Goal: Information Seeking & Learning: Learn about a topic

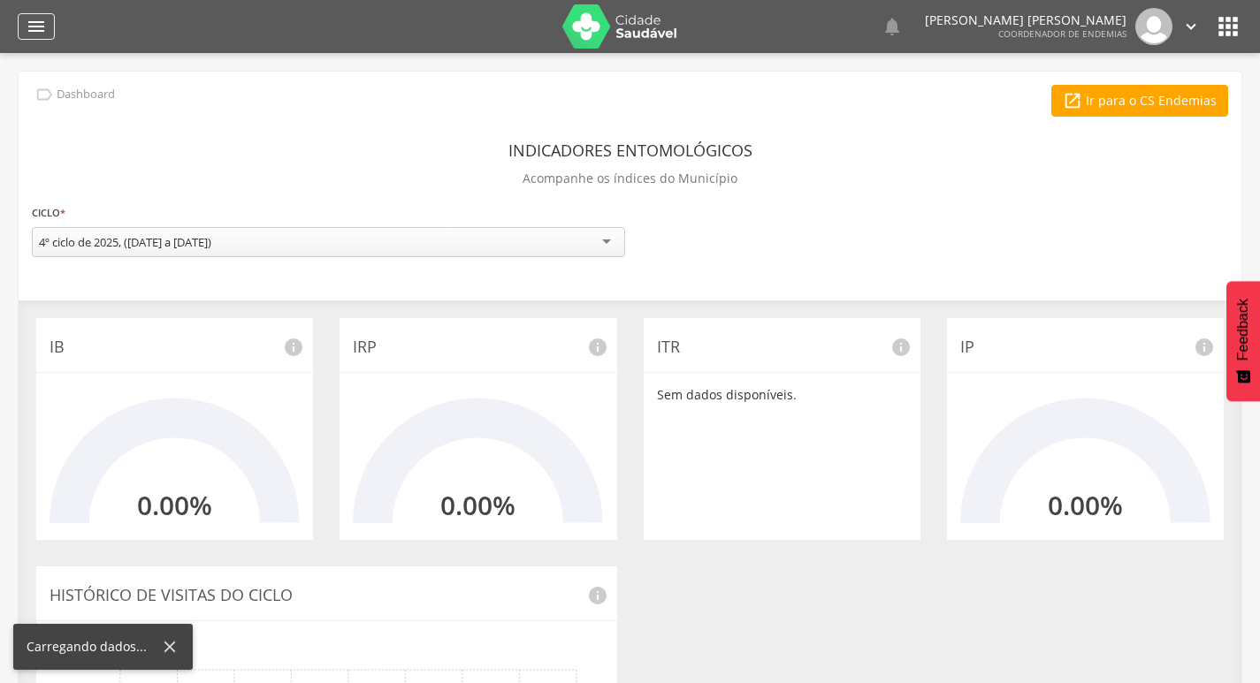
click at [37, 27] on icon "" at bounding box center [36, 26] width 21 height 21
click at [42, 23] on icon "" at bounding box center [36, 26] width 21 height 21
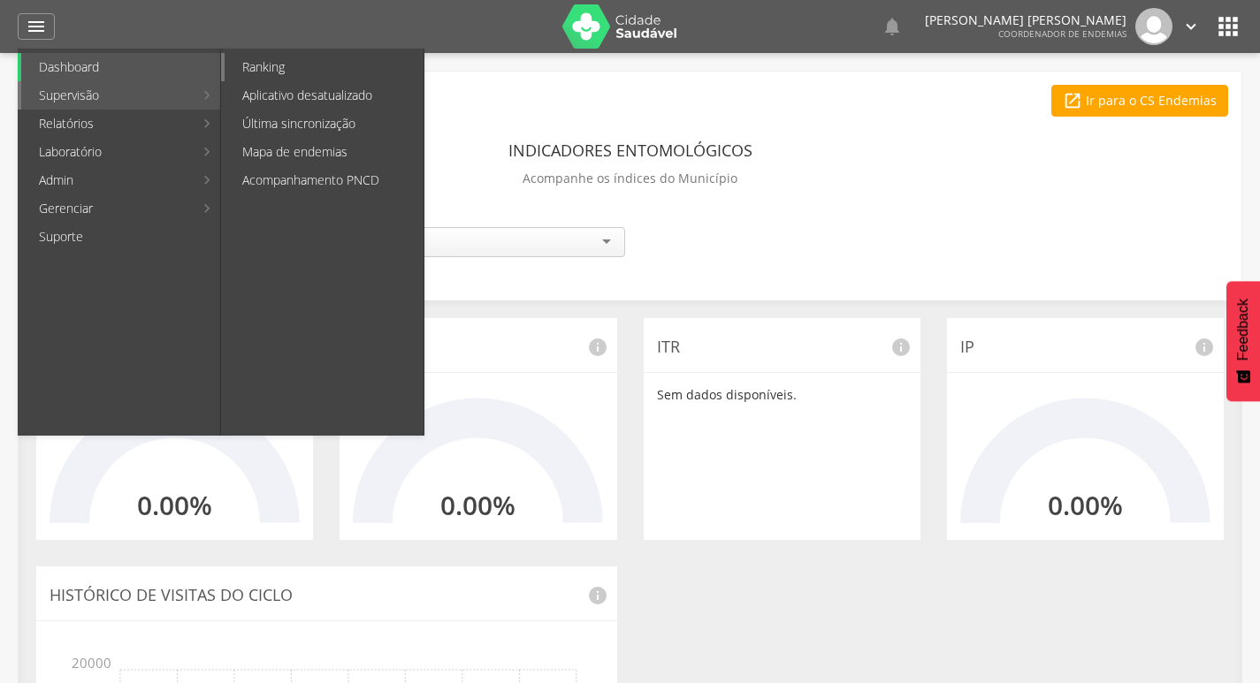
click at [276, 72] on link "Ranking" at bounding box center [324, 67] width 199 height 28
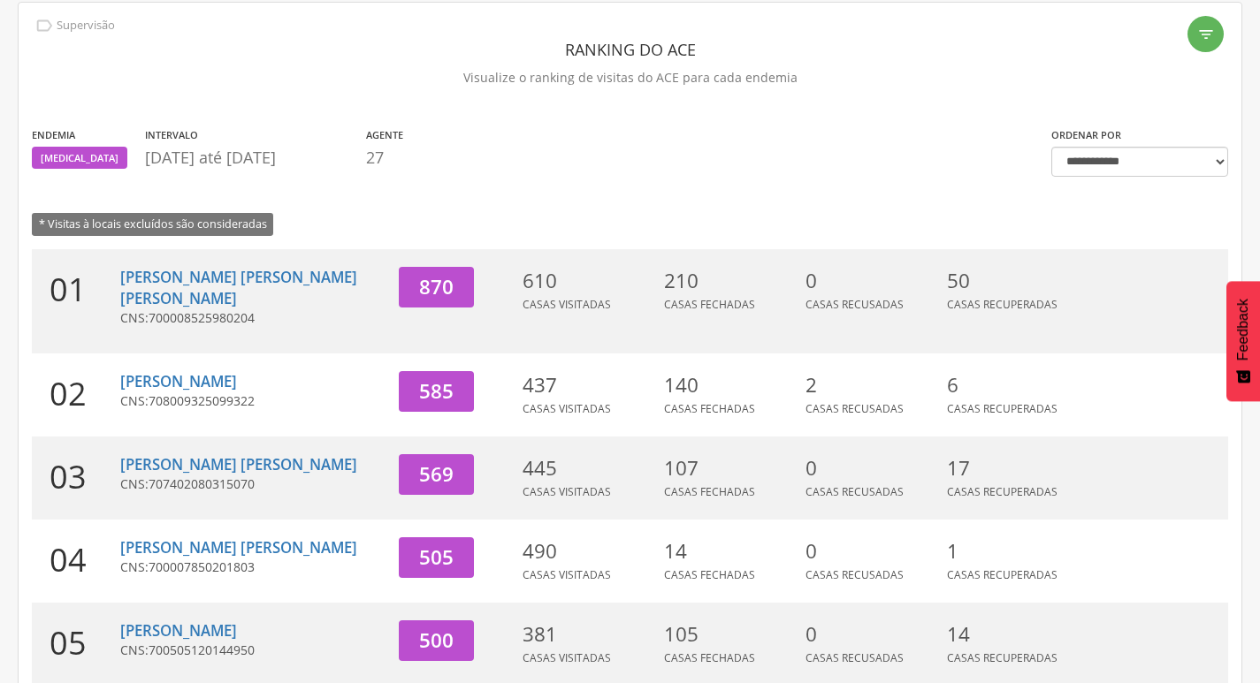
scroll to position [265, 0]
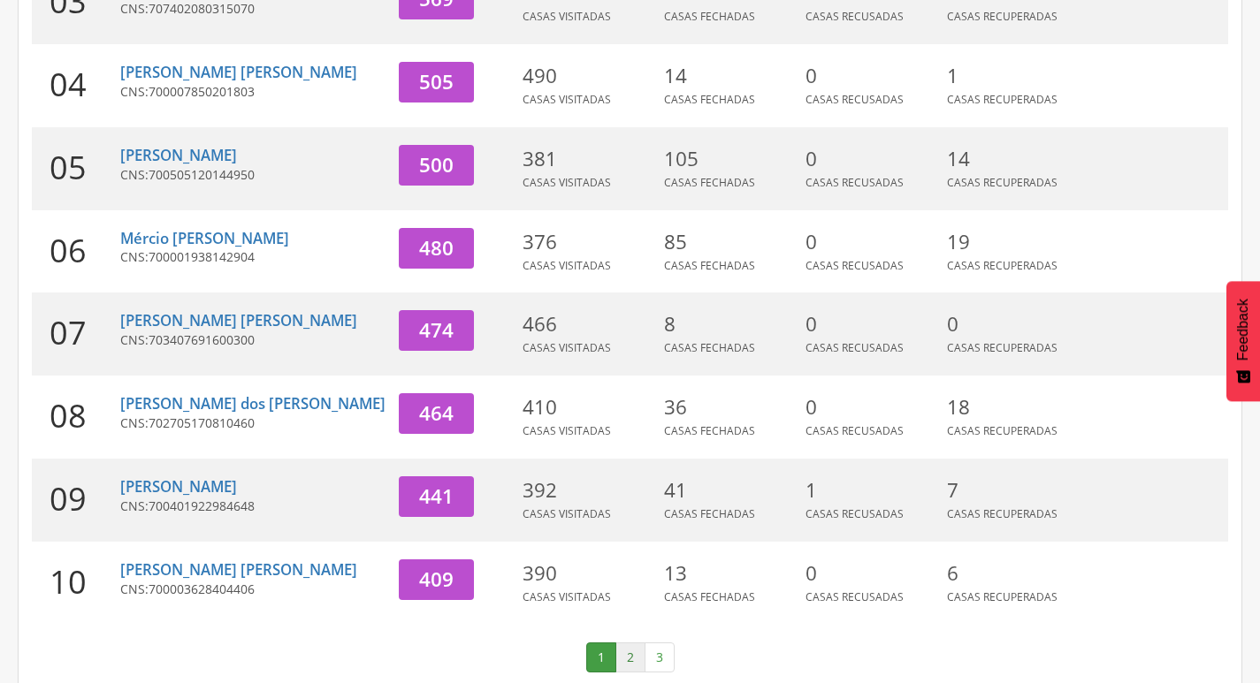
click at [621, 643] on link "2" at bounding box center [630, 658] width 30 height 30
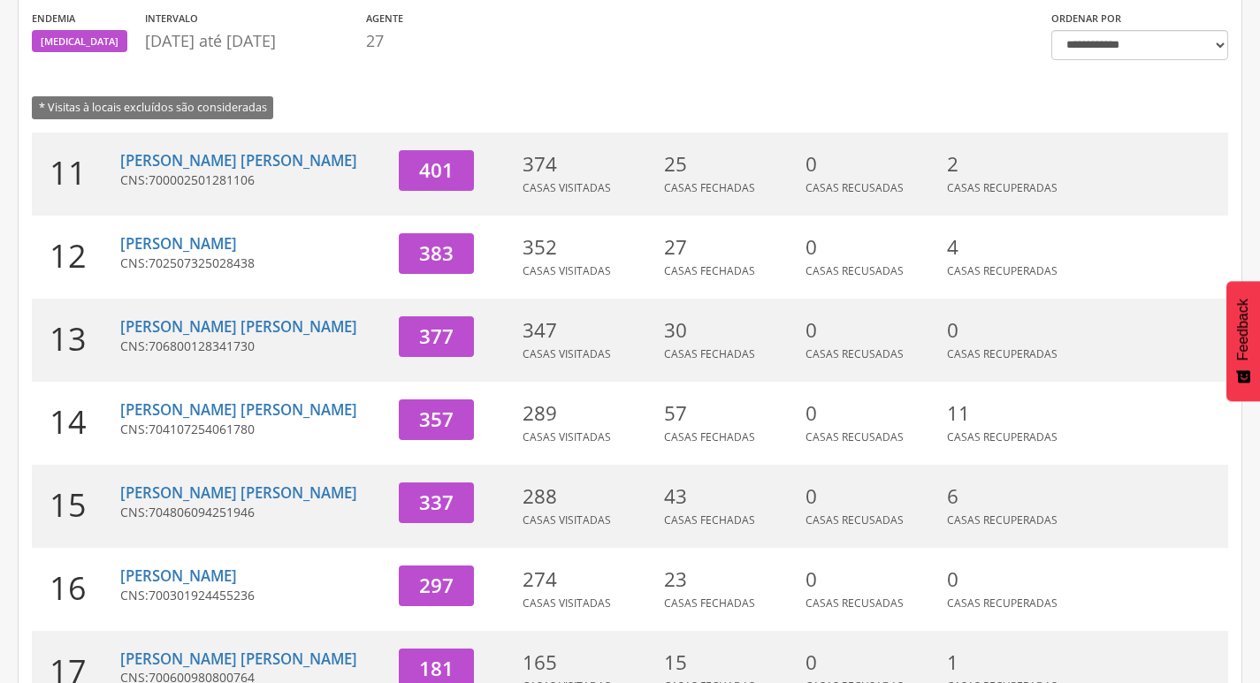
scroll to position [103, 0]
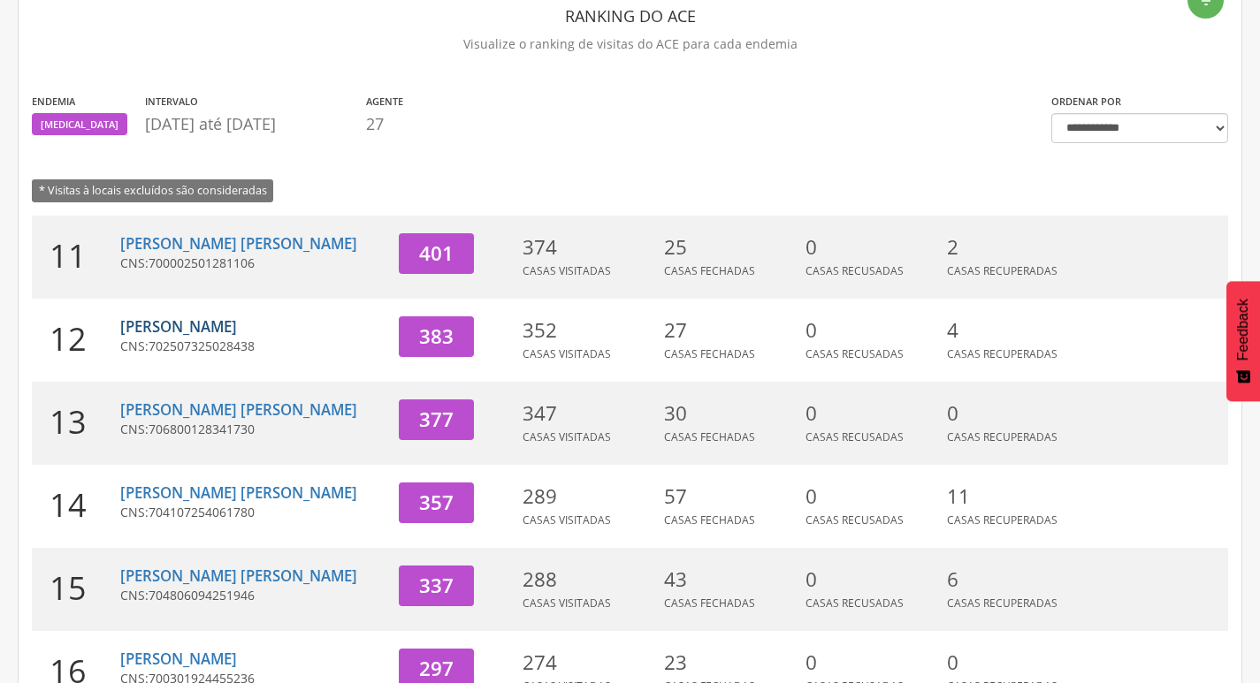
click at [220, 316] on link "[PERSON_NAME]" at bounding box center [178, 326] width 117 height 20
type input "**********"
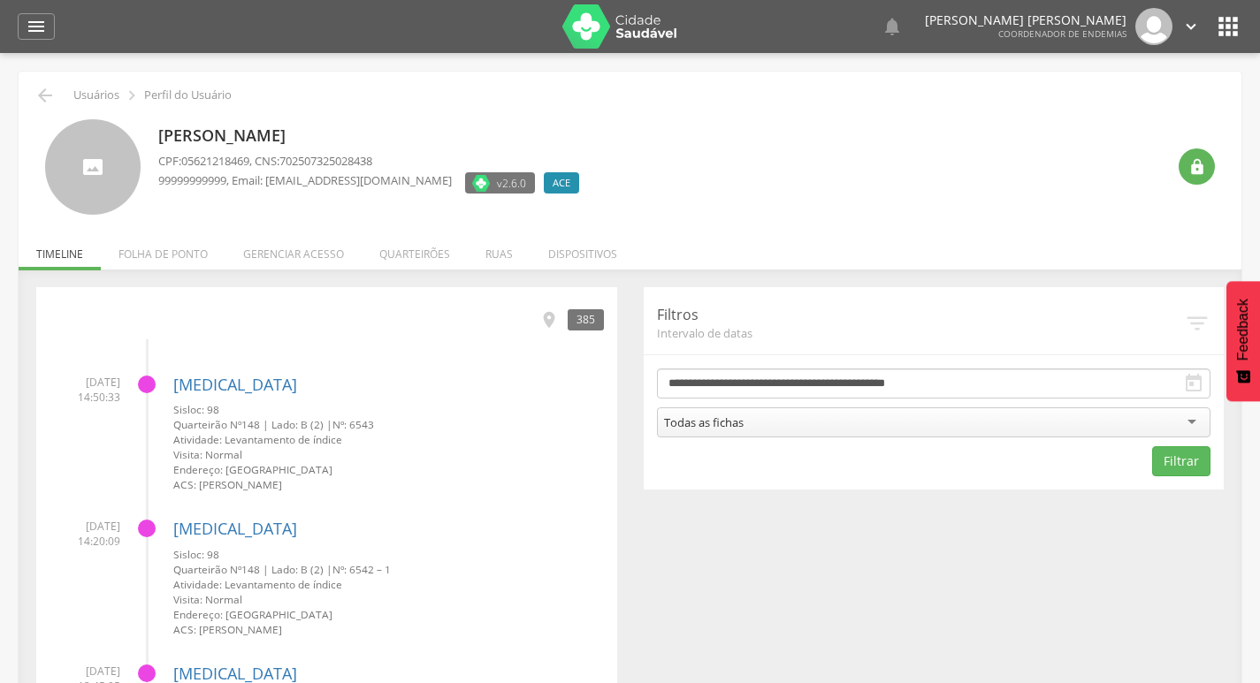
drag, startPoint x: 243, startPoint y: 424, endPoint x: 271, endPoint y: 429, distance: 28.6
click at [271, 429] on small "Quarteirão Nº 148 | Lado: B (2) | Nº: 6543" at bounding box center [388, 424] width 430 height 15
click at [293, 423] on span "Lado: B (2) |" at bounding box center [301, 424] width 61 height 14
drag, startPoint x: 400, startPoint y: 492, endPoint x: 172, endPoint y: 372, distance: 257.8
click at [172, 372] on li "[DATE] 14:50:33 [MEDICAL_DATA] Sisloc: 98 Quarteirão Nº 148 | Lado: B (2) | Nº:…" at bounding box center [327, 428] width 554 height 132
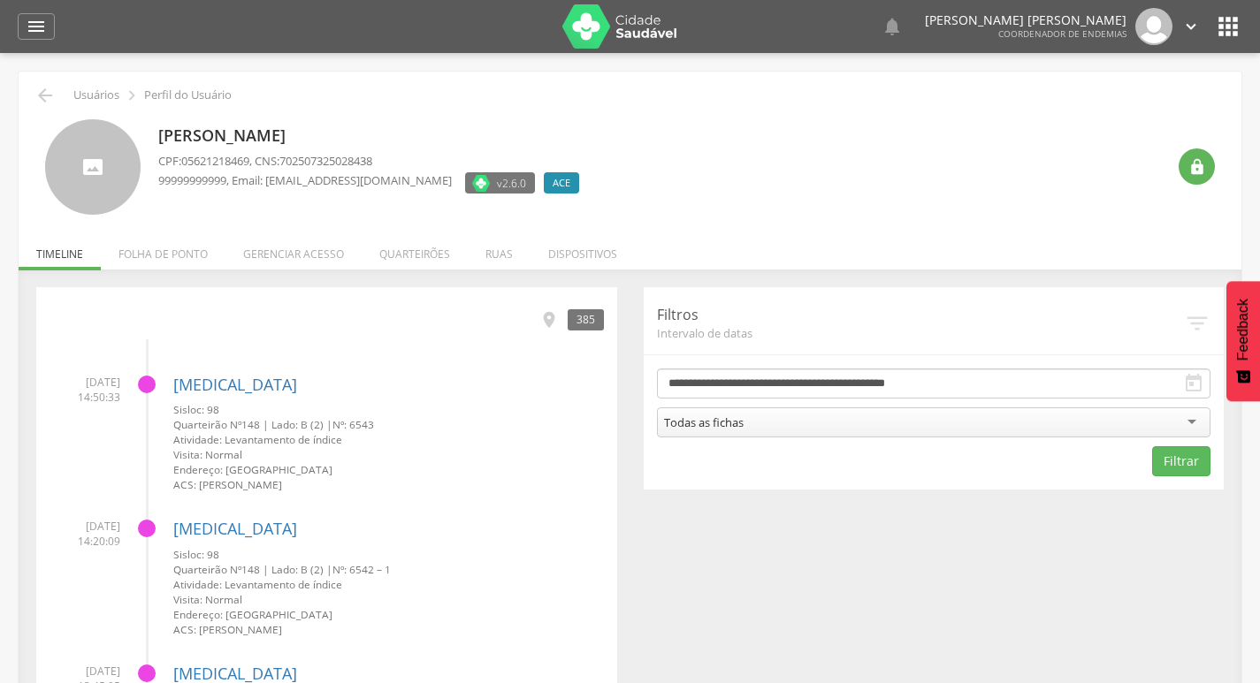
click at [320, 392] on h4 "[MEDICAL_DATA]" at bounding box center [388, 386] width 430 height 18
drag, startPoint x: 169, startPoint y: 379, endPoint x: 421, endPoint y: 470, distance: 267.9
click at [392, 483] on li "[DATE] 14:50:33 [MEDICAL_DATA] Sisloc: 98 Quarteirão Nº 148 | Lado: B (2) | Nº:…" at bounding box center [327, 428] width 554 height 132
click at [421, 470] on small "Endereço: [GEOGRAPHIC_DATA]" at bounding box center [388, 469] width 430 height 15
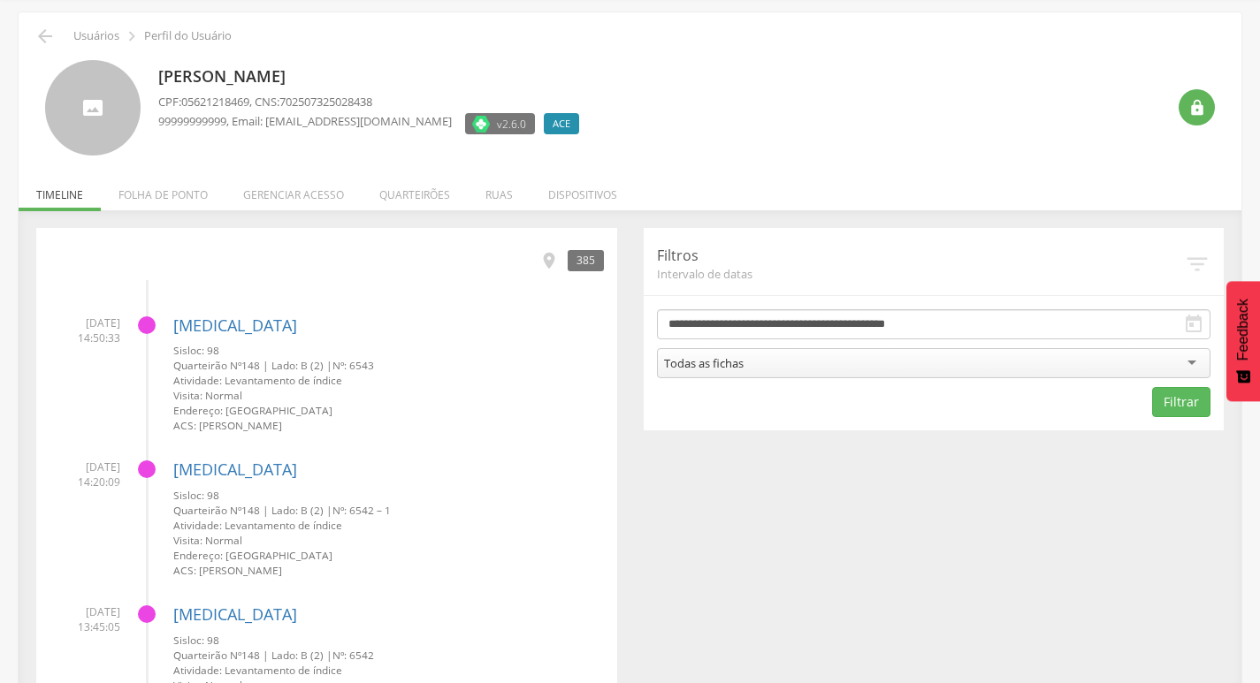
scroll to position [88, 0]
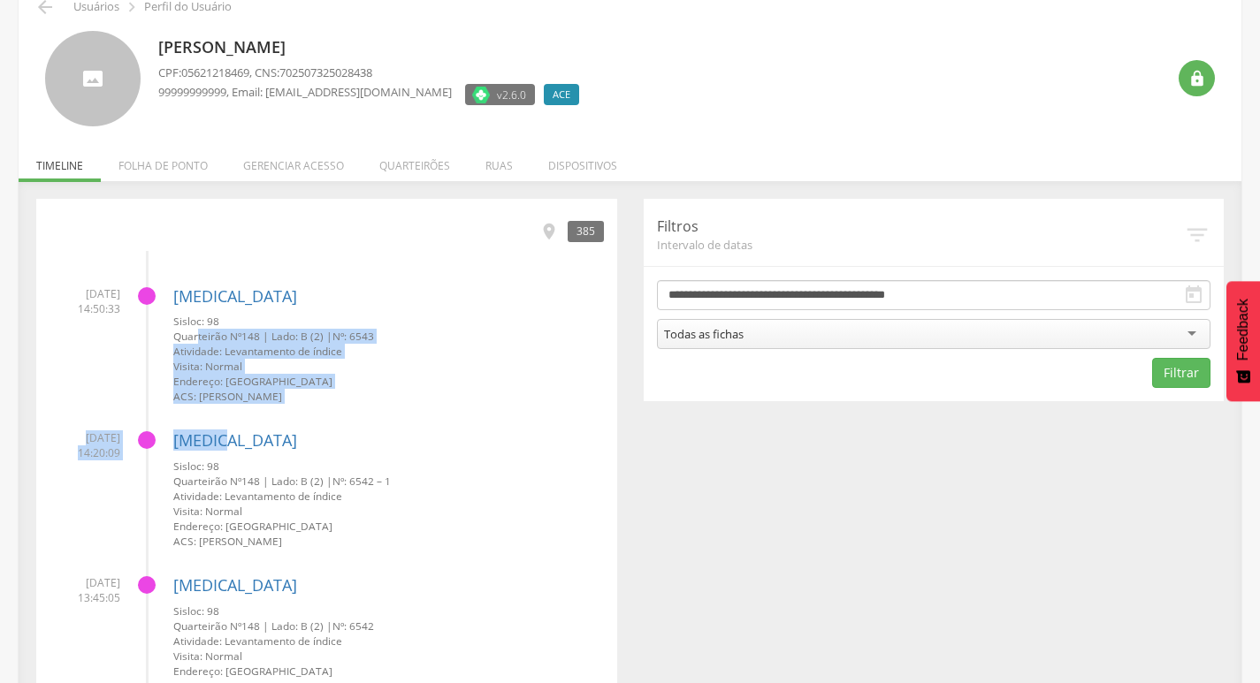
drag, startPoint x: 420, startPoint y: 408, endPoint x: 191, endPoint y: 330, distance: 242.1
click at [259, 376] on small "Endereço: [GEOGRAPHIC_DATA]" at bounding box center [388, 381] width 430 height 15
click at [377, 370] on small "Visita: Normal" at bounding box center [388, 366] width 430 height 15
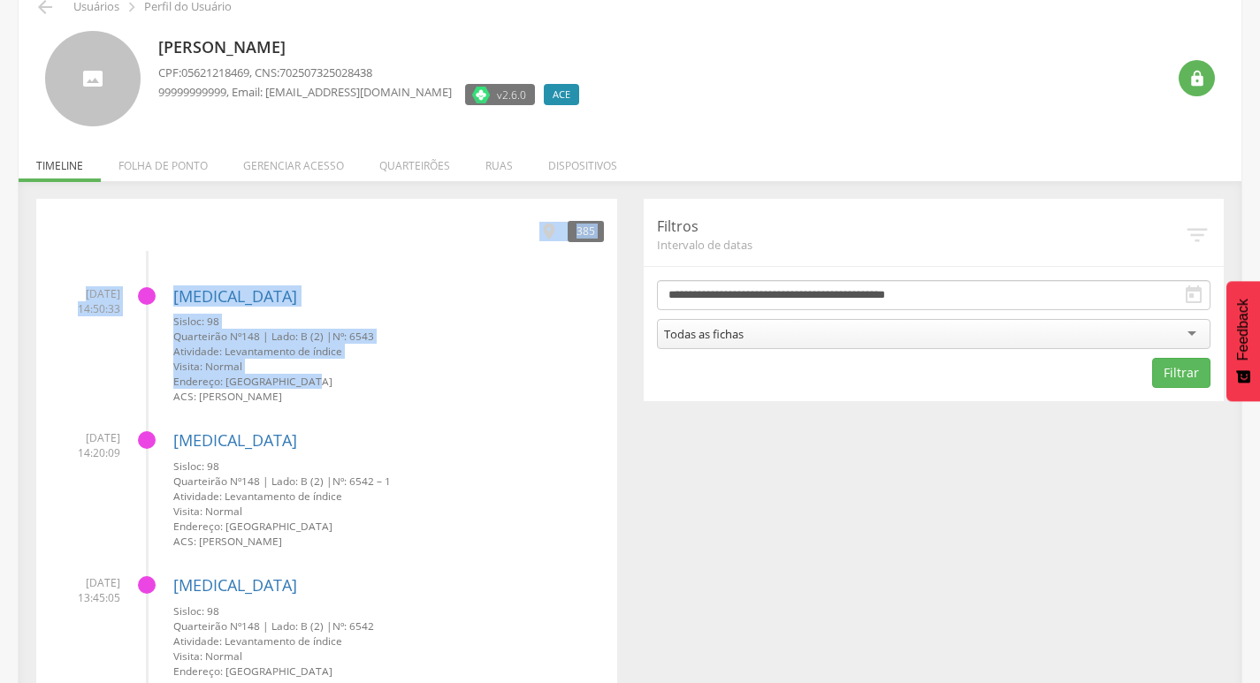
drag, startPoint x: 113, startPoint y: 249, endPoint x: 469, endPoint y: 410, distance: 390.9
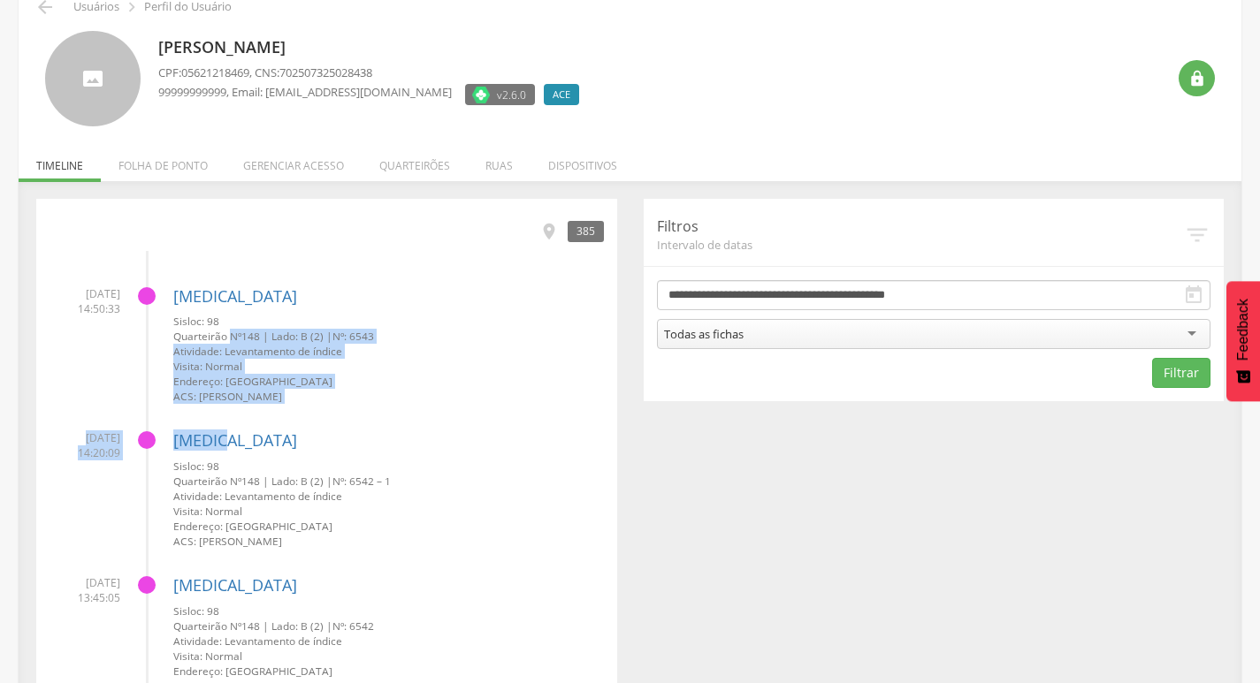
drag, startPoint x: 482, startPoint y: 432, endPoint x: 314, endPoint y: 382, distance: 175.3
click at [391, 422] on div "[MEDICAL_DATA] Sisloc: 98 Quarteirão Nº 148 | Lado: B (2) | Nº: 6542 – 1 Ativid…" at bounding box center [388, 483] width 430 height 132
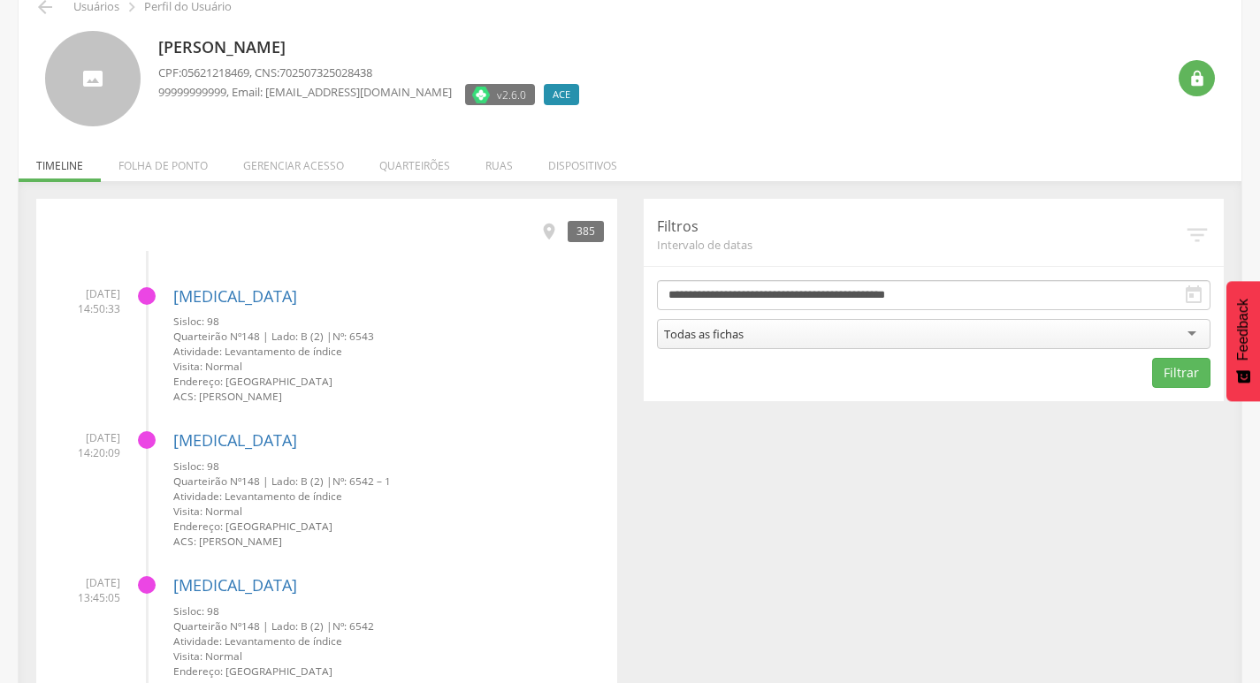
drag, startPoint x: 371, startPoint y: 401, endPoint x: 165, endPoint y: 297, distance: 230.9
click at [165, 297] on li "[DATE] 14:50:33 [MEDICAL_DATA] Sisloc: 98 Quarteirão Nº 148 | Lado: B (2) | Nº:…" at bounding box center [327, 339] width 554 height 132
drag, startPoint x: 410, startPoint y: 408, endPoint x: 262, endPoint y: 377, distance: 151.7
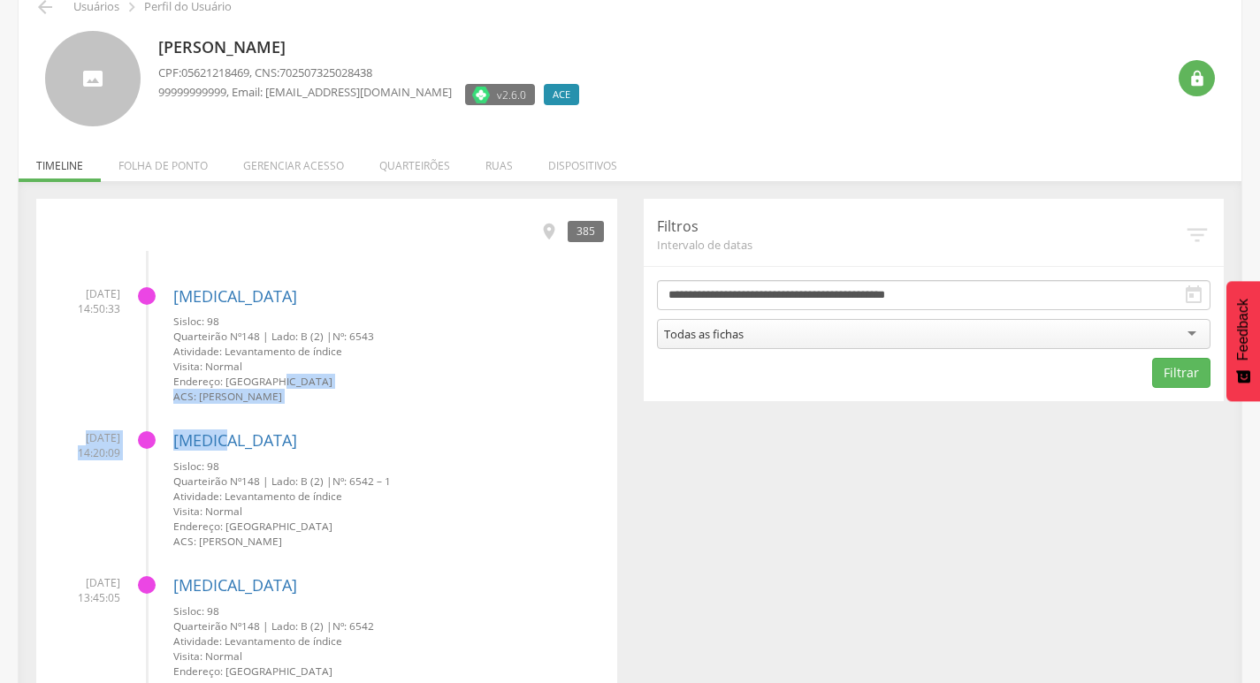
drag, startPoint x: 373, startPoint y: 402, endPoint x: 167, endPoint y: 270, distance: 244.9
click at [457, 434] on h4 "[MEDICAL_DATA]" at bounding box center [388, 441] width 430 height 18
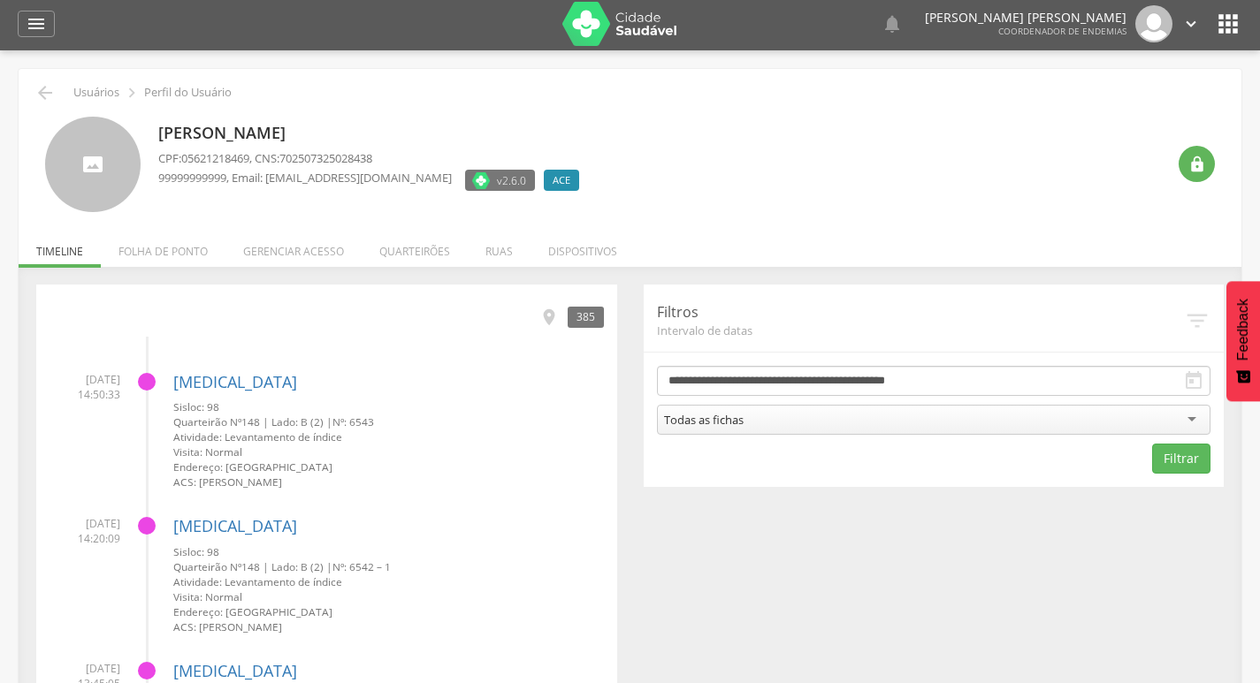
scroll to position [0, 0]
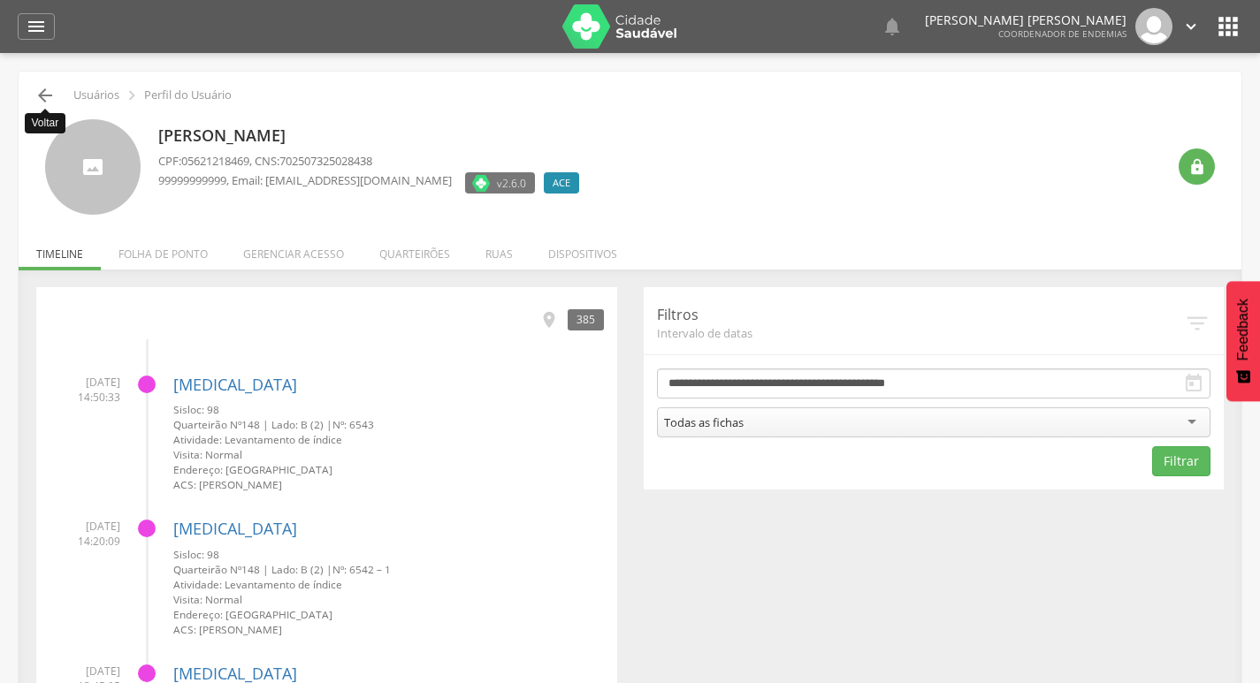
click at [50, 95] on icon "" at bounding box center [44, 95] width 21 height 21
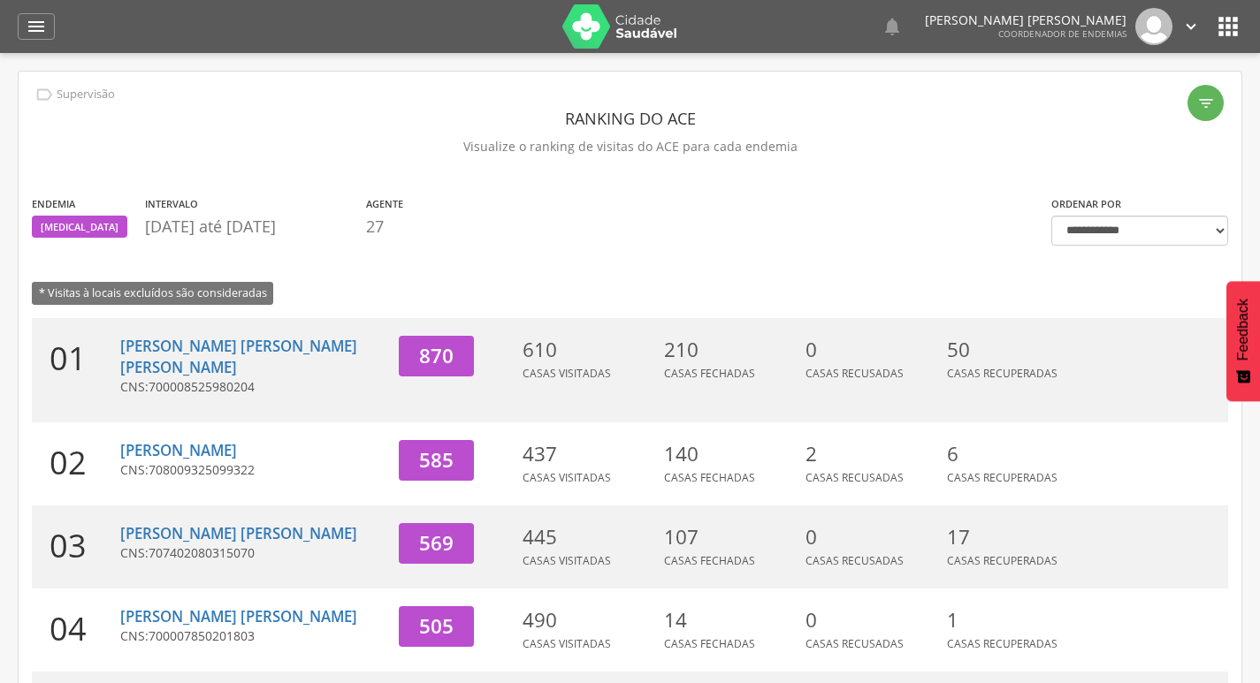
click at [1199, 19] on icon "" at bounding box center [1190, 26] width 19 height 19
click at [1124, 100] on link "Sair" at bounding box center [1130, 102] width 140 height 22
